Goal: Learn about a topic

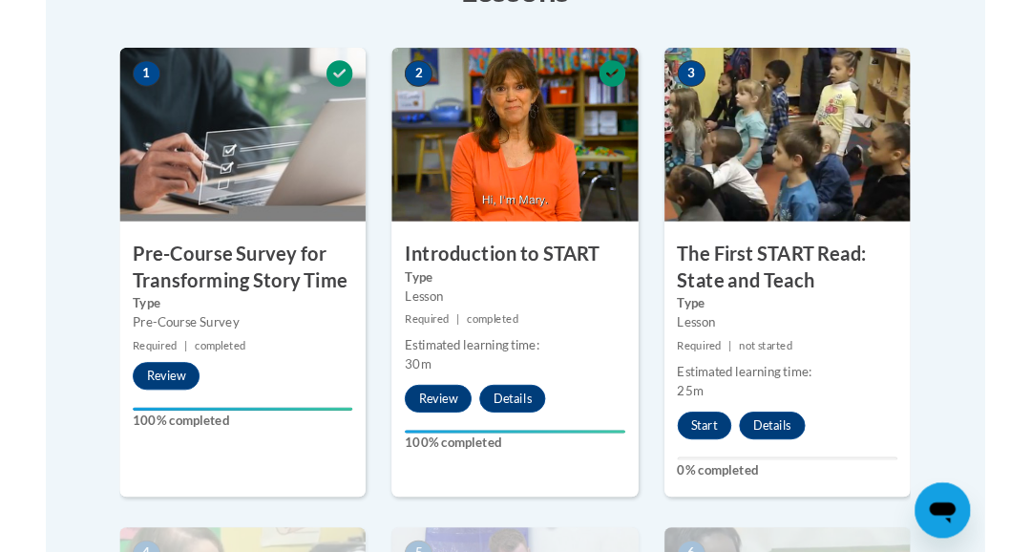
scroll to position [591, 0]
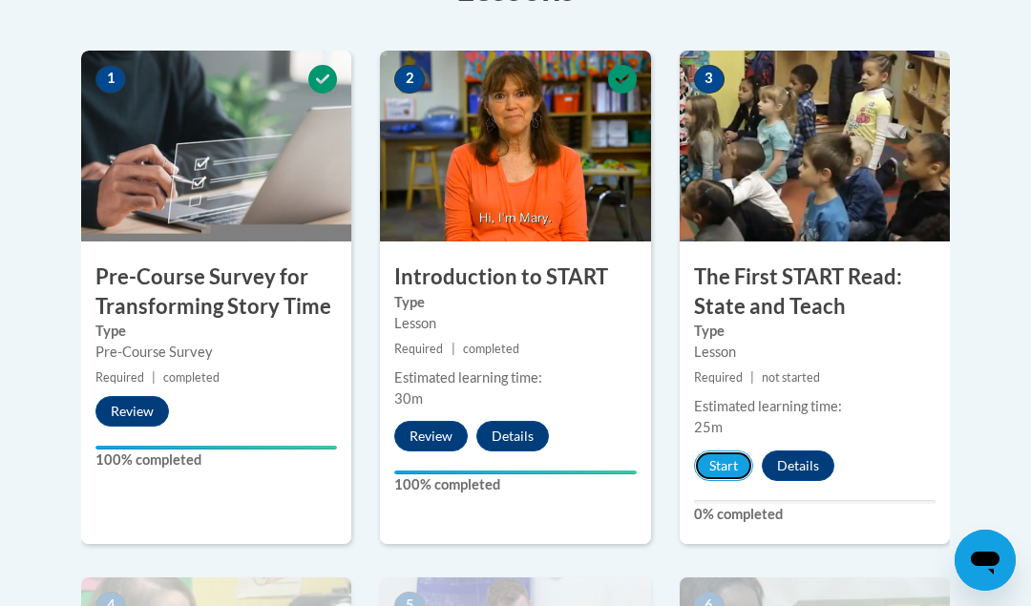
click at [718, 467] on button "Start" at bounding box center [723, 466] width 59 height 31
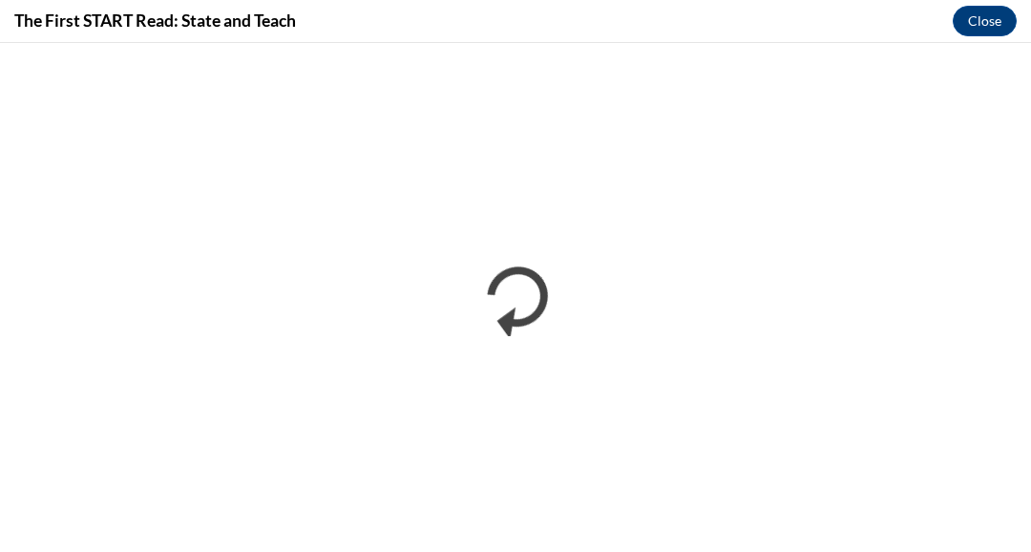
scroll to position [0, 0]
